Goal: Task Accomplishment & Management: Complete application form

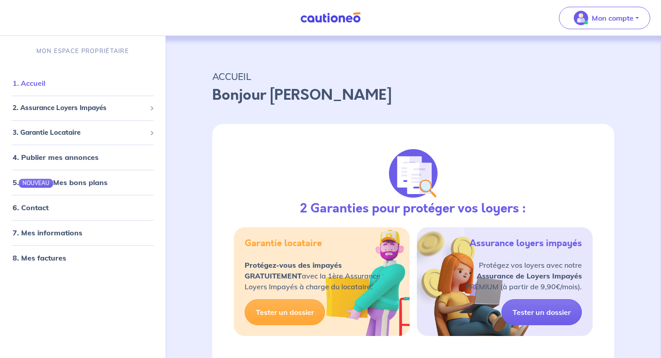
click at [33, 83] on link "1. Accueil" at bounding box center [29, 83] width 33 height 9
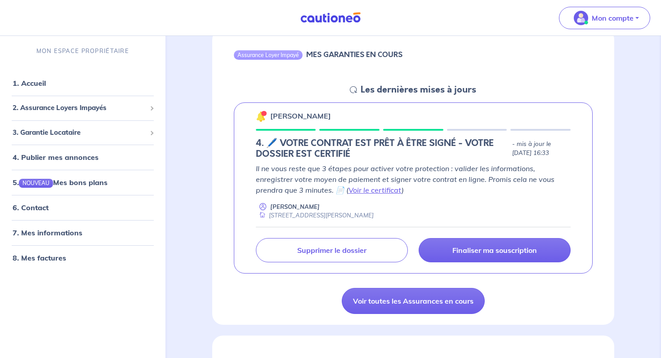
scroll to position [105, 0]
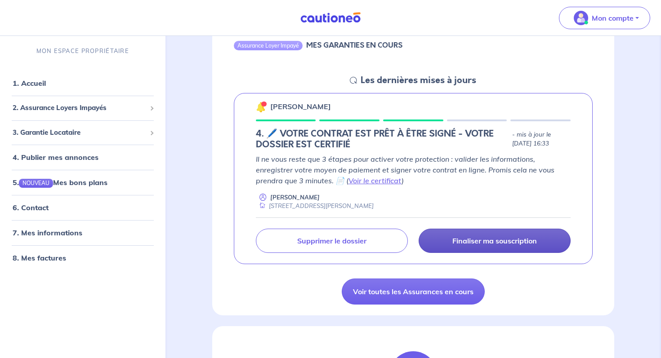
click at [502, 239] on p "Finaliser ma souscription" at bounding box center [494, 240] width 84 height 9
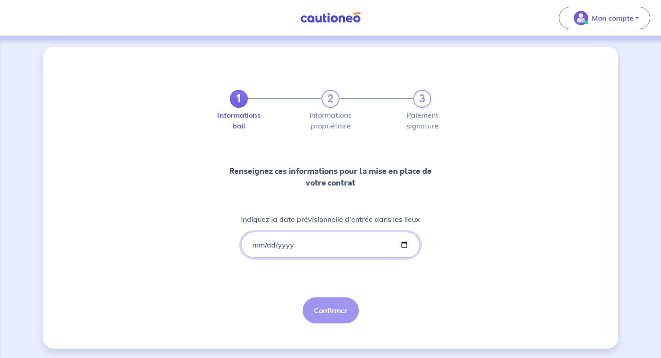
click at [259, 245] on input "Indiquez la date prévisionnelle d'entrée dans les lieux" at bounding box center [330, 245] width 179 height 26
click at [252, 247] on input "Indiquez la date prévisionnelle d'entrée dans les lieux" at bounding box center [330, 245] width 179 height 26
click at [253, 242] on input "Indiquez la date prévisionnelle d'entrée dans les lieux" at bounding box center [330, 245] width 179 height 26
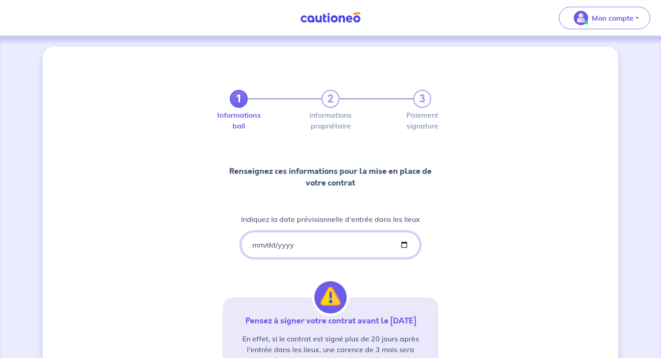
type input "29252-10-16"
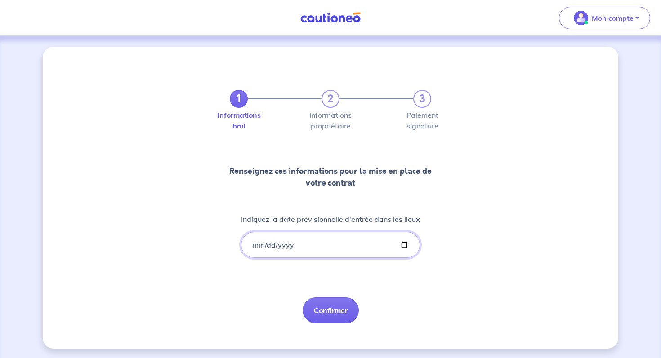
type input "252025-10-16"
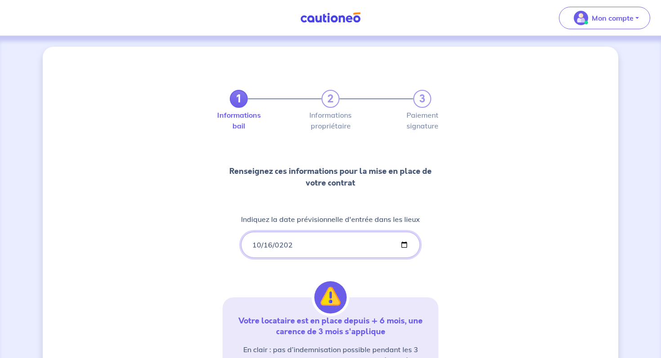
type input "2025-10-16"
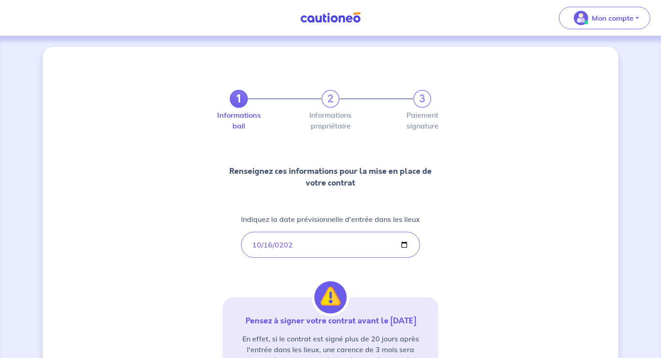
click at [514, 259] on div "1 2 3 Informations bail Informations propriétaire Paiement signature Renseignez…" at bounding box center [330, 264] width 575 height 435
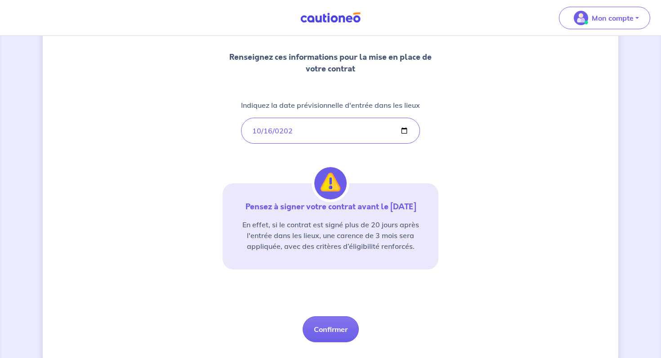
scroll to position [134, 0]
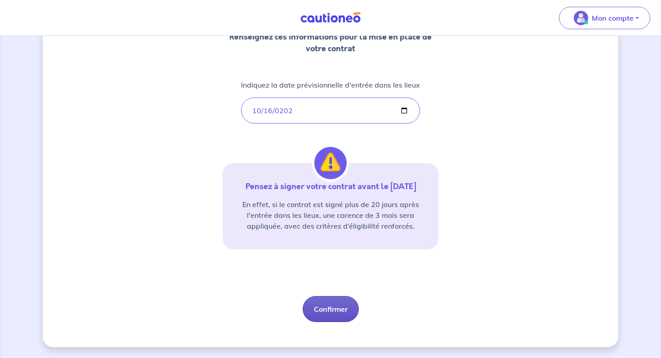
click at [330, 310] on button "Confirmer" at bounding box center [330, 309] width 56 height 26
select select "FR"
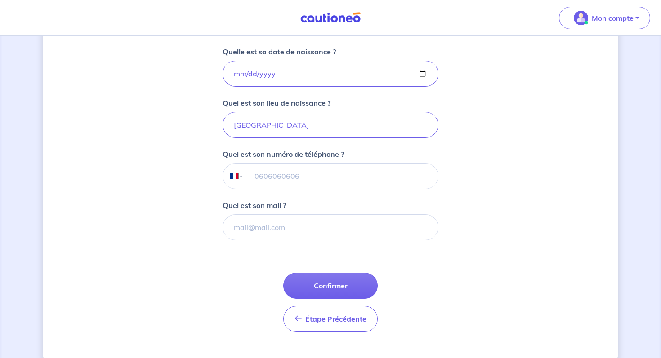
scroll to position [212, 0]
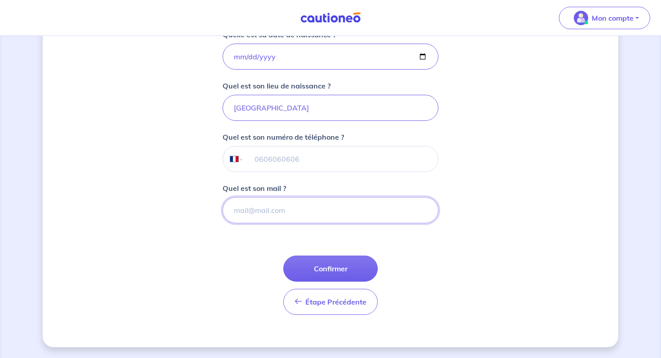
click at [315, 207] on input "Quel est son mail ?" at bounding box center [330, 210] width 216 height 26
paste input "claudemauroditmauri113@gmail.com"
type input "claudemauroditmauri113@gmail.com"
click at [354, 267] on button "Confirmer" at bounding box center [330, 269] width 94 height 26
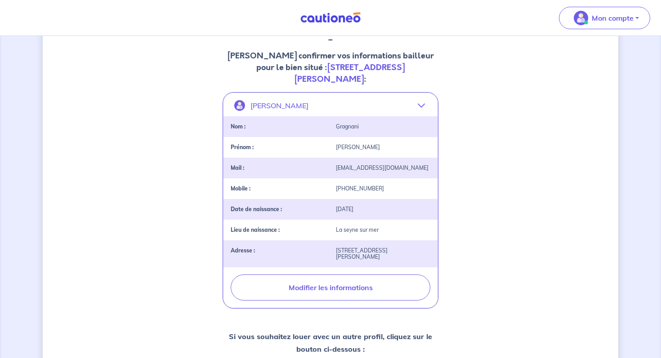
scroll to position [122, 0]
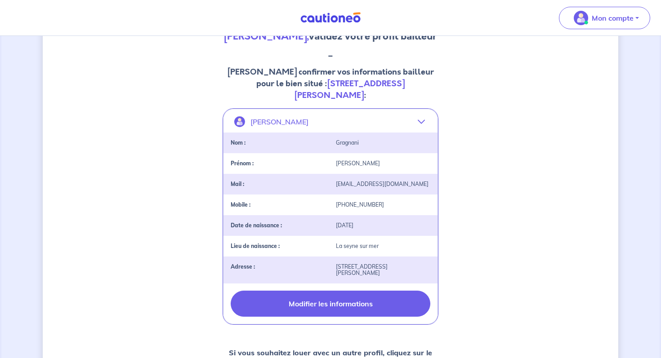
click at [352, 291] on button "Modifier les informations" at bounding box center [331, 304] width 200 height 26
select select "FR"
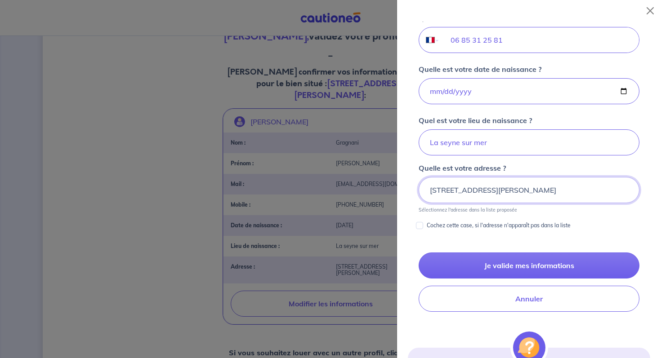
scroll to position [354, 0]
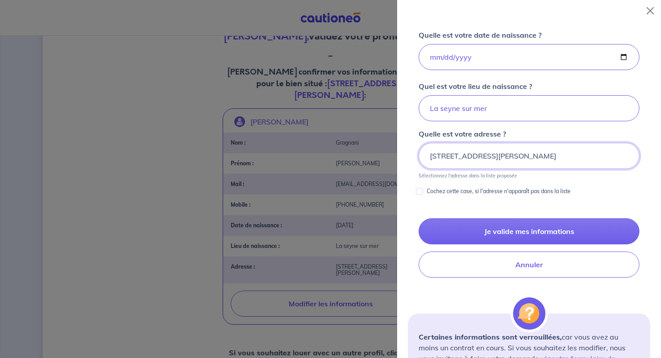
click at [554, 154] on input "1 Rue Jules Isaac, 13009 Marseille" at bounding box center [528, 156] width 221 height 26
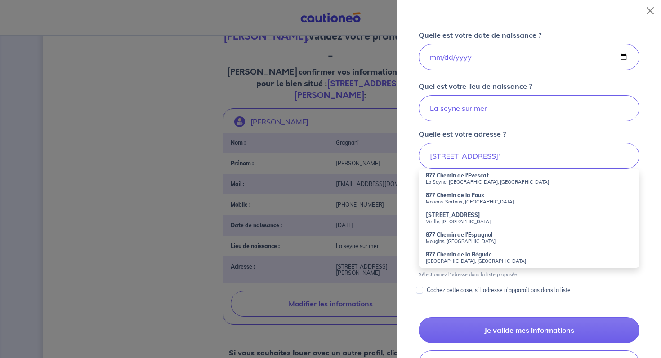
click at [455, 173] on strong "877 Chemin de l'Evescat" at bounding box center [457, 175] width 63 height 7
type input "877 Chemin de l'Evescat, La Seyne-sur-Mer, France"
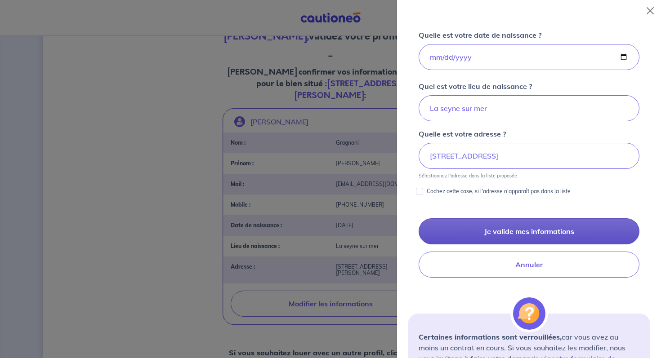
click at [483, 231] on button "Je valide mes informations" at bounding box center [528, 231] width 221 height 26
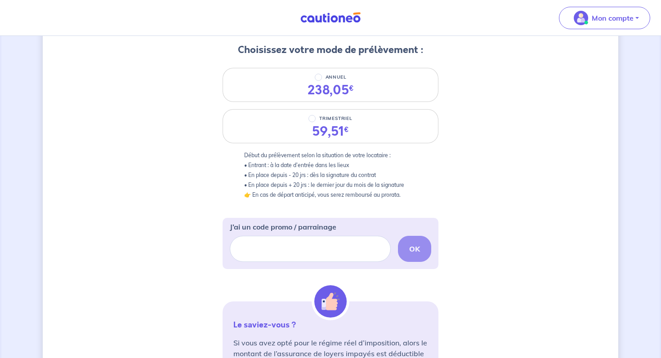
scroll to position [105, 0]
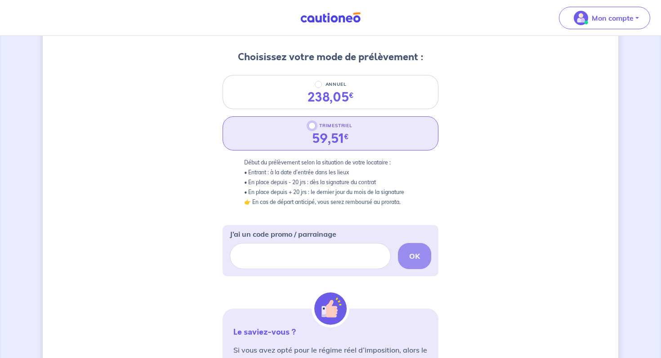
click at [312, 124] on input "TRIMESTRIEL" at bounding box center [311, 125] width 7 height 7
radio input "true"
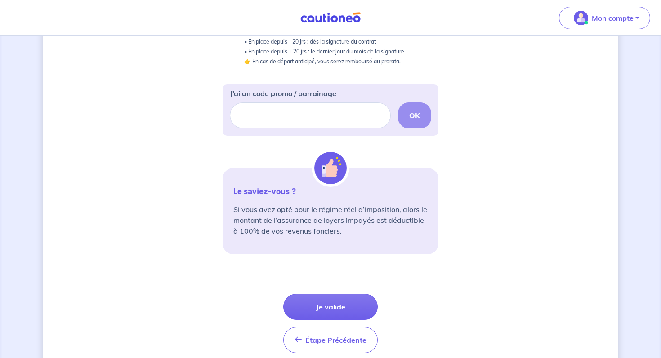
scroll to position [284, 0]
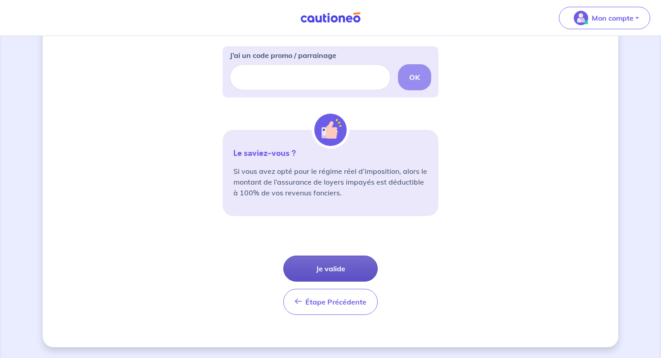
click at [354, 259] on button "Je valide" at bounding box center [330, 269] width 94 height 26
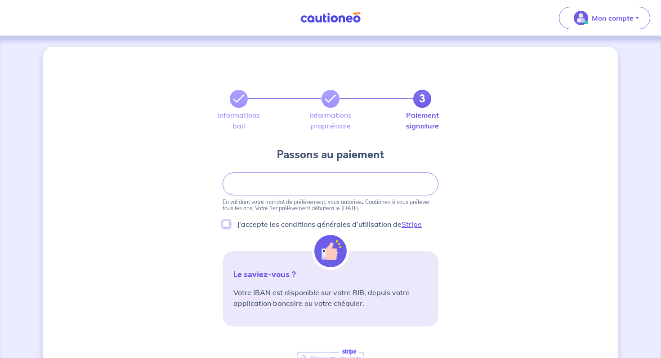
click at [228, 222] on input "J'accepte les conditions générales d’utilisation de Stripe" at bounding box center [225, 224] width 7 height 7
checkbox input "true"
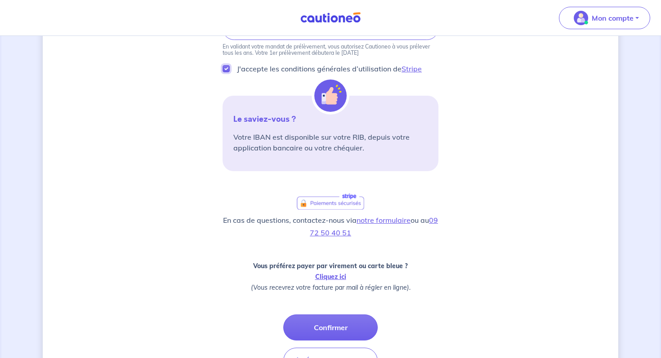
scroll to position [214, 0]
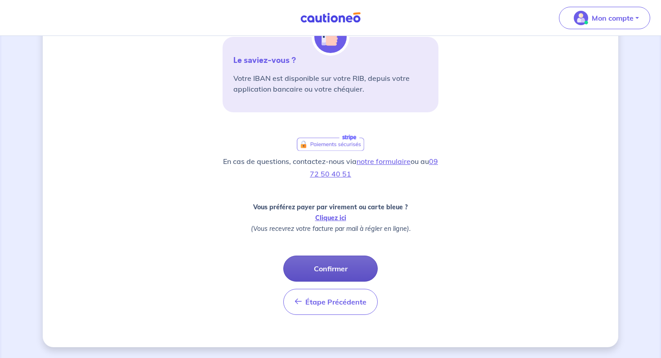
click at [343, 270] on button "Confirmer" at bounding box center [330, 269] width 94 height 26
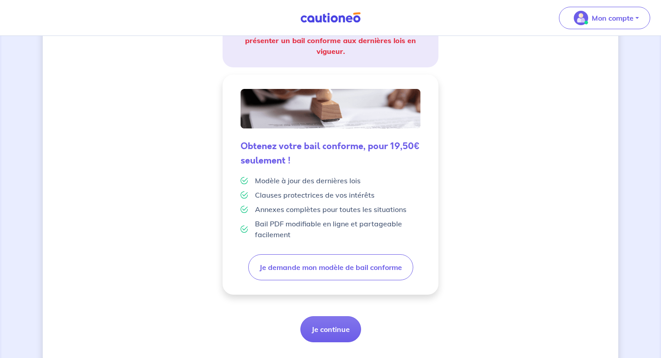
scroll to position [208, 0]
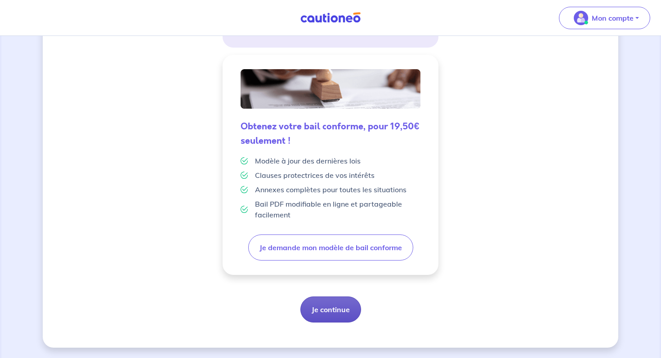
click at [333, 304] on button "Je continue" at bounding box center [330, 310] width 61 height 26
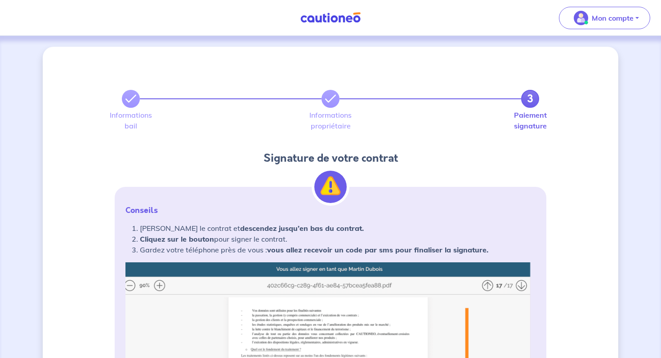
click at [333, 20] on img at bounding box center [330, 17] width 67 height 11
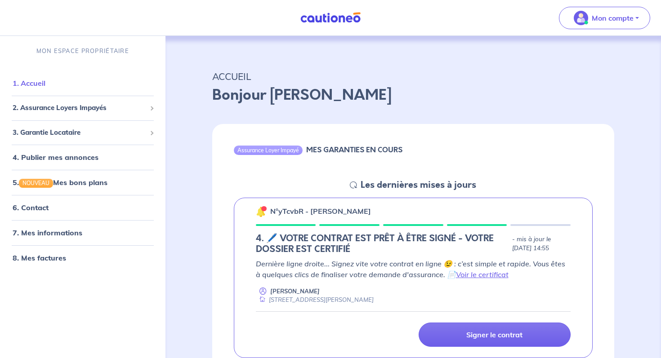
click at [39, 85] on link "1. Accueil" at bounding box center [29, 83] width 33 height 9
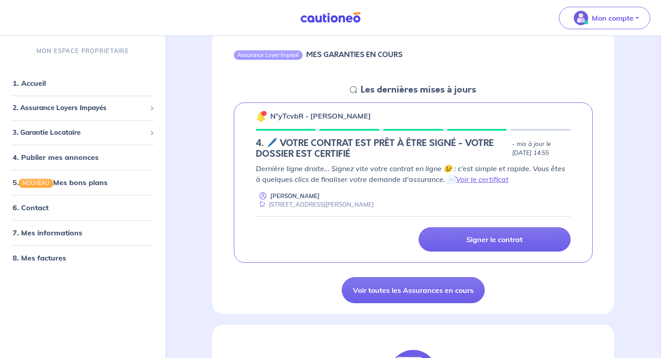
scroll to position [120, 0]
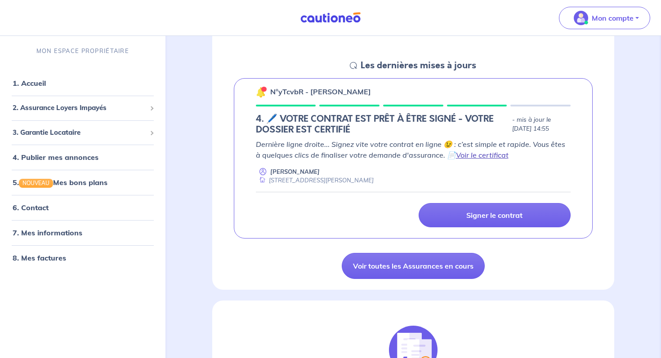
click at [485, 155] on link "Voir le certificat" at bounding box center [482, 155] width 53 height 9
